Goal: Task Accomplishment & Management: Complete application form

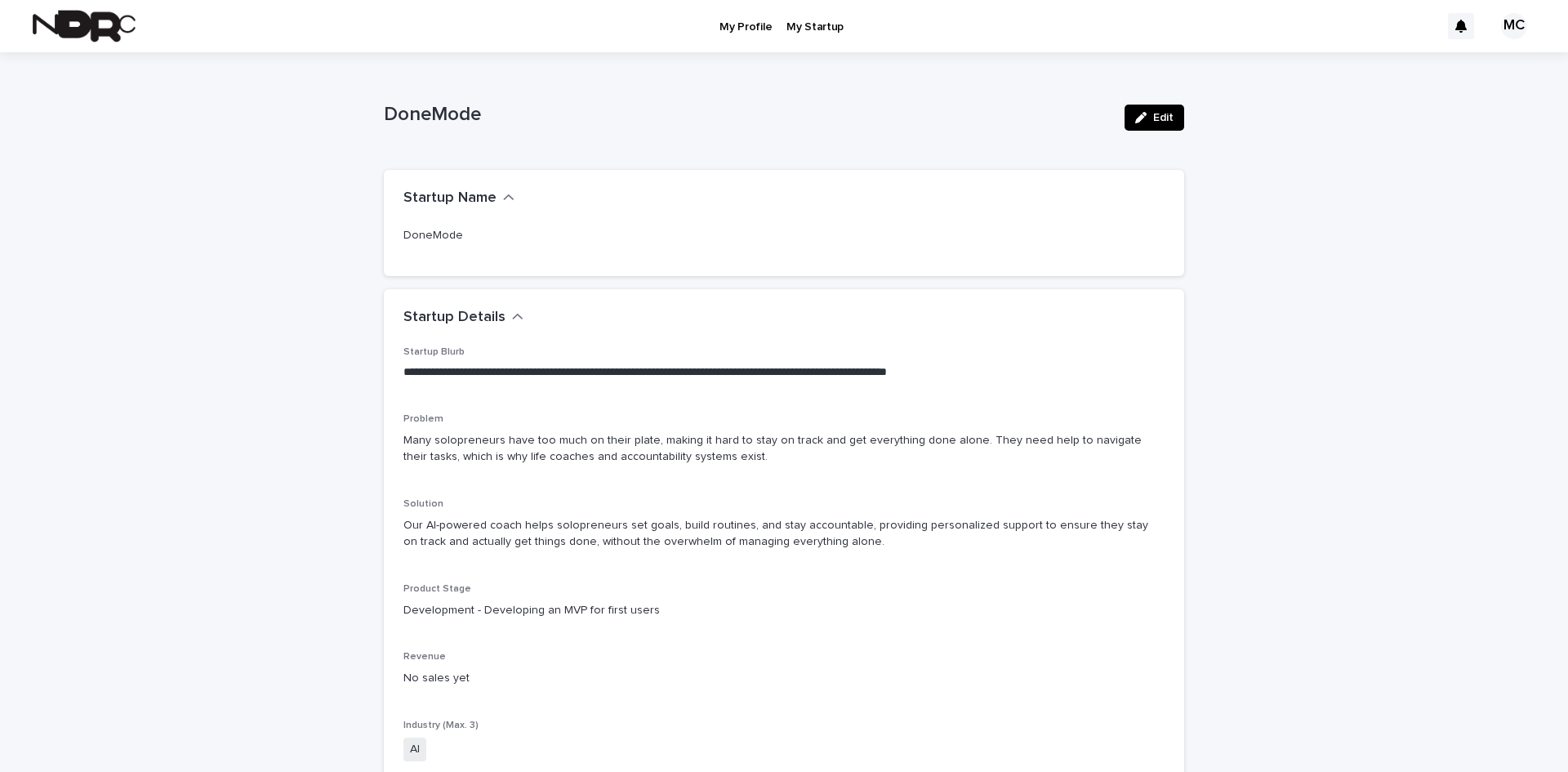
click at [744, 25] on p "My Profile" at bounding box center [746, 17] width 53 height 35
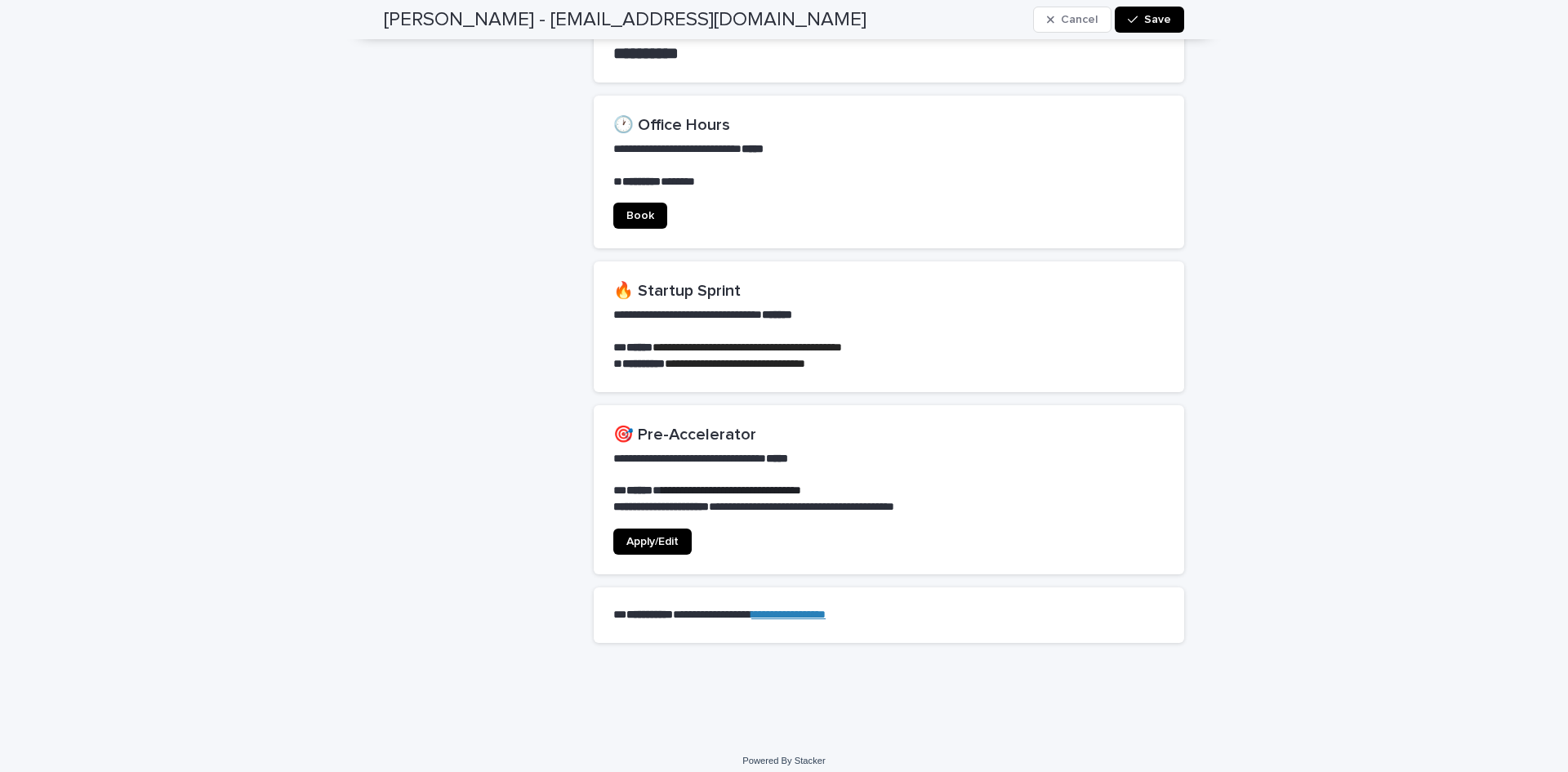
scroll to position [1089, 0]
click at [632, 535] on span "Apply/Edit" at bounding box center [653, 540] width 53 height 12
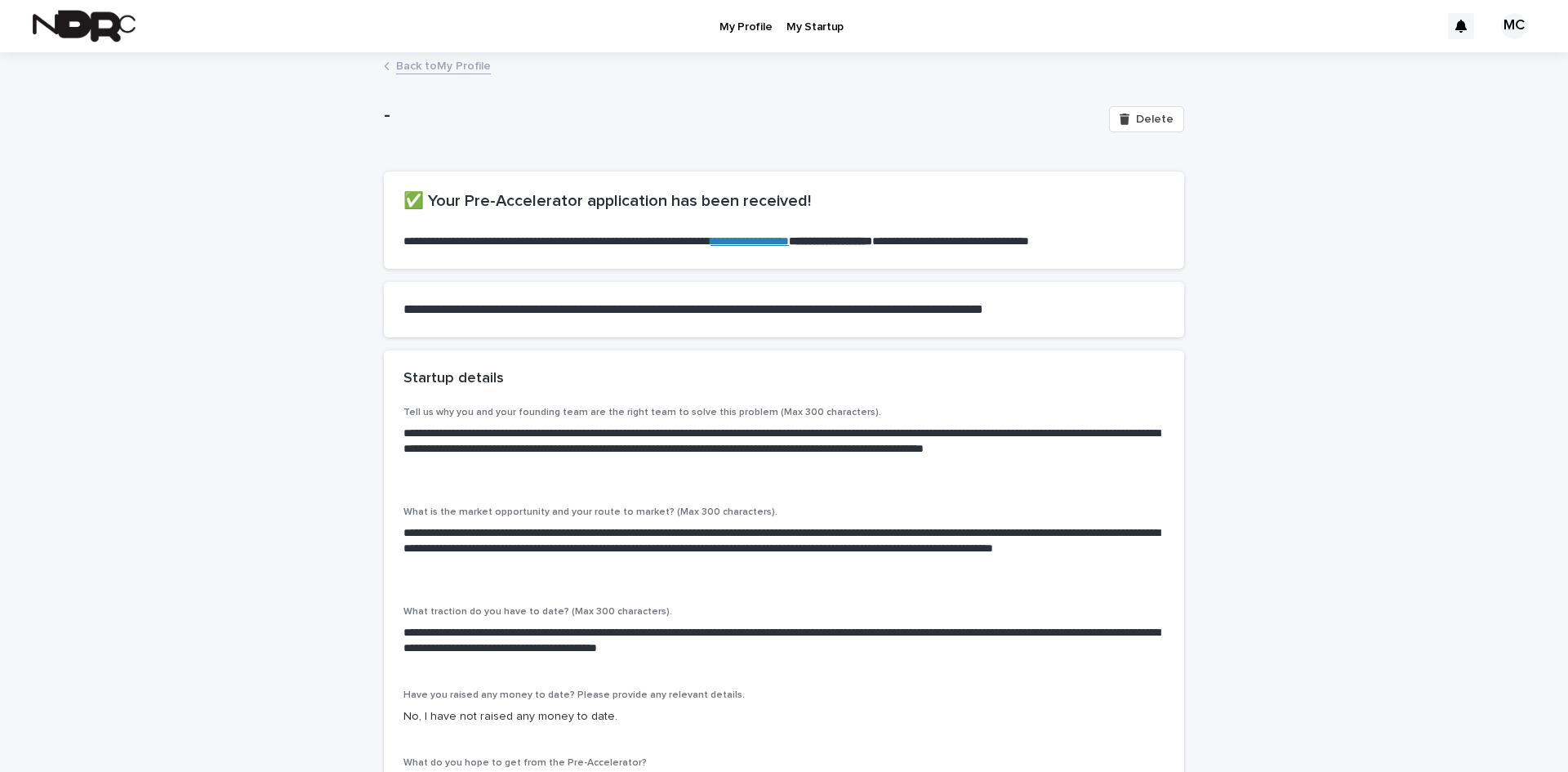
click at [424, 69] on link "Back to My Profile" at bounding box center [443, 64] width 94 height 19
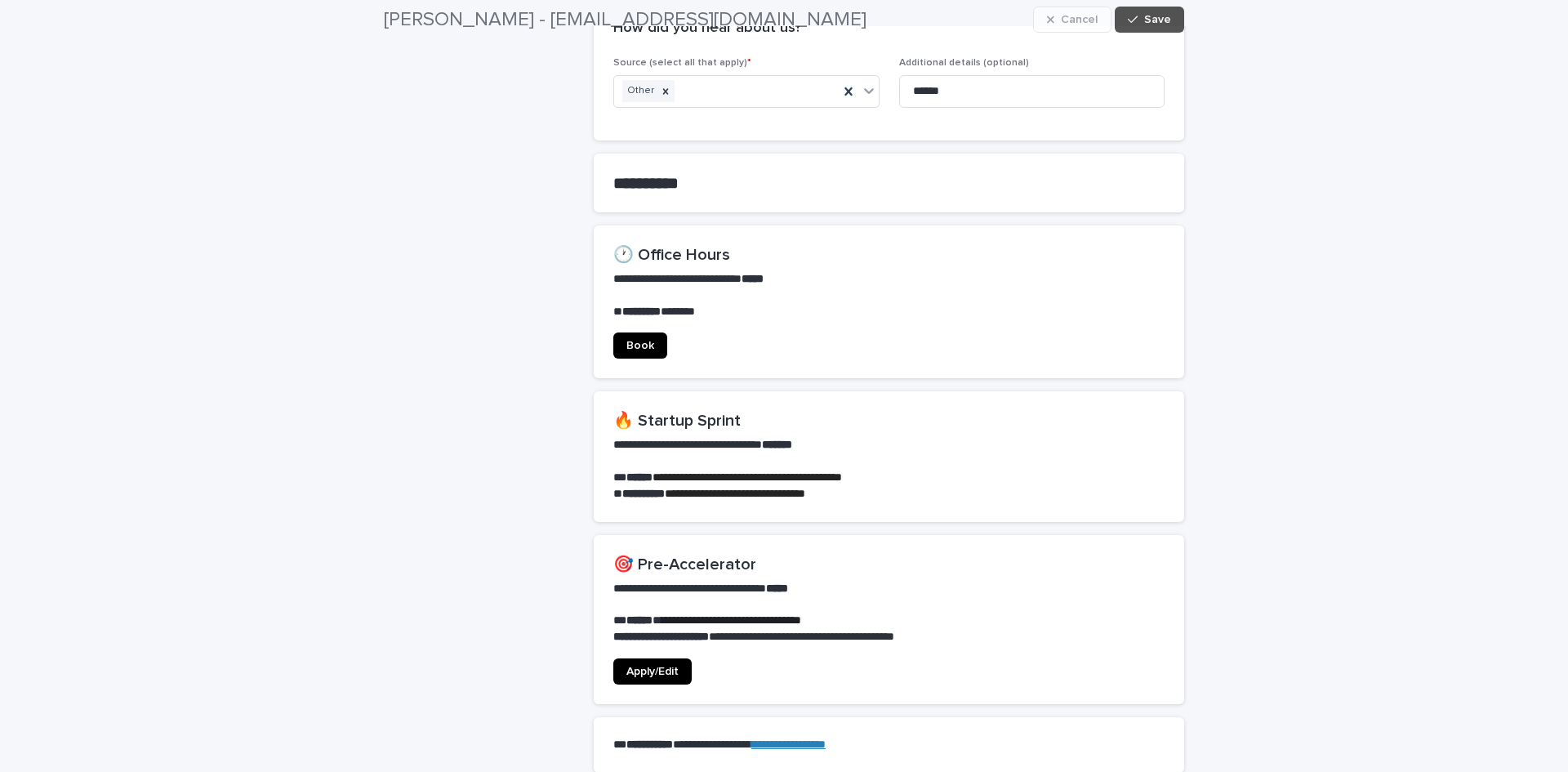
scroll to position [1089, 0]
